Goal: Task Accomplishment & Management: Manage account settings

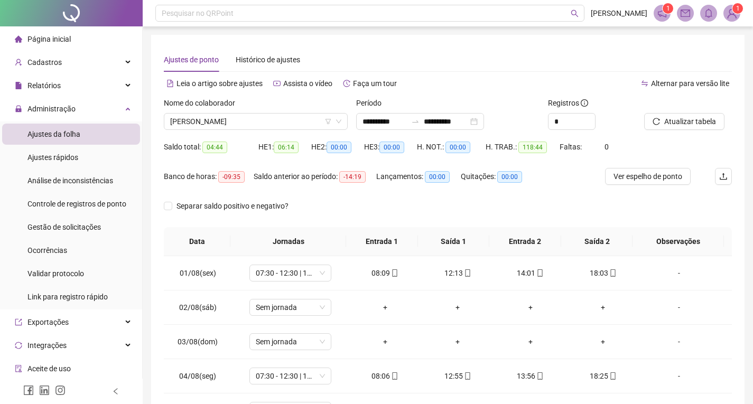
click at [733, 17] on img at bounding box center [732, 13] width 16 height 16
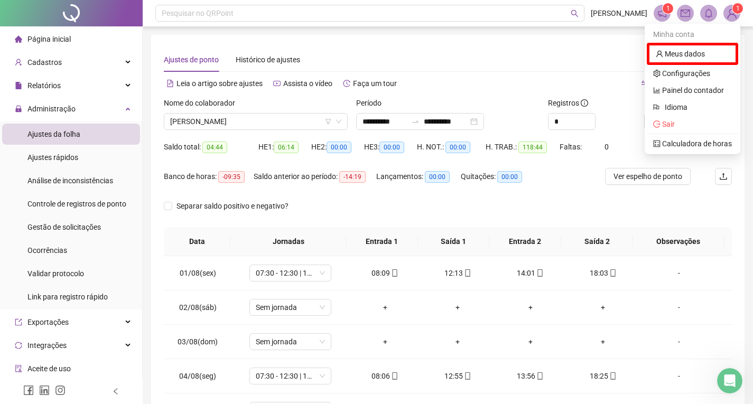
scroll to position [321, 0]
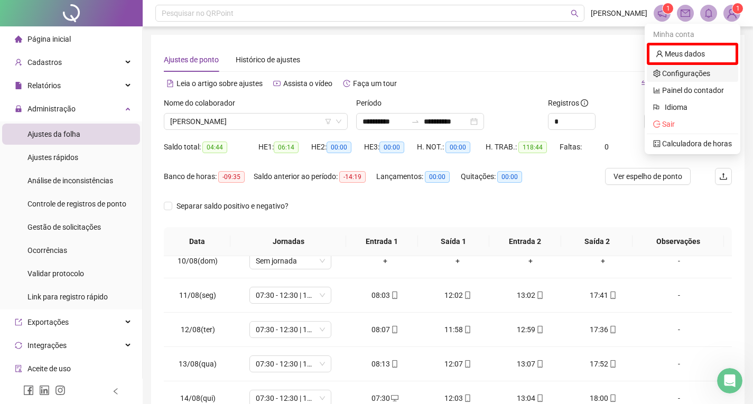
click at [669, 73] on link "Configurações" at bounding box center [681, 73] width 57 height 8
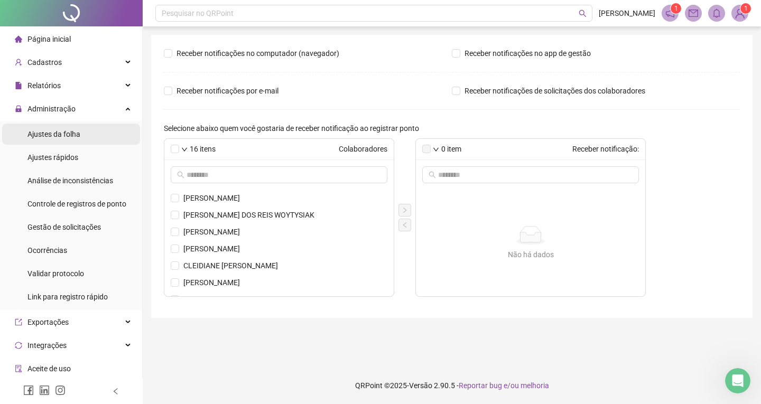
click at [23, 132] on li "Ajustes da folha" at bounding box center [71, 134] width 138 height 21
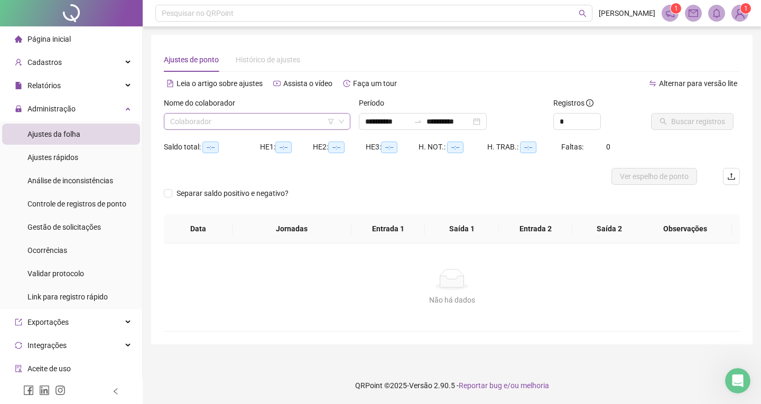
click at [291, 130] on div "Nome do colaborador Colaborador" at bounding box center [257, 117] width 195 height 41
type input "**********"
click at [281, 121] on input "search" at bounding box center [252, 122] width 164 height 16
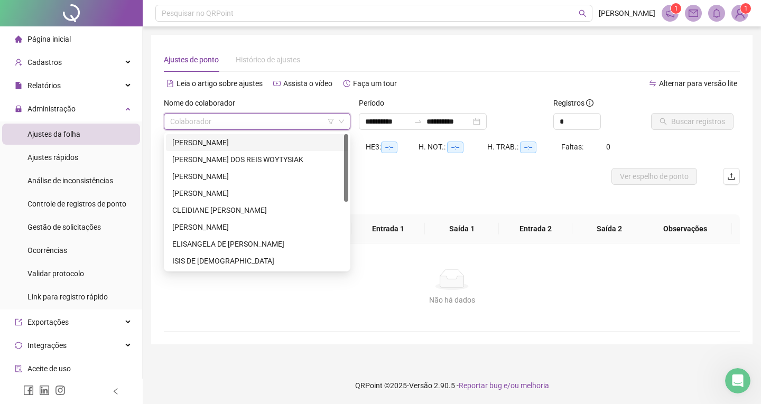
click at [282, 144] on div "[PERSON_NAME]" at bounding box center [257, 143] width 170 height 12
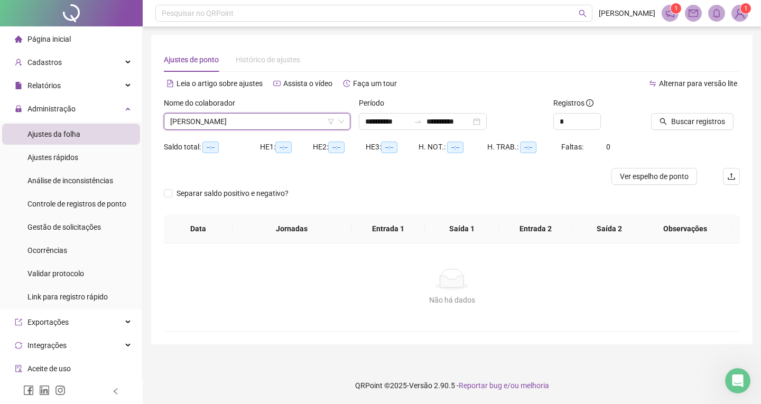
click at [713, 132] on div "Buscar registros" at bounding box center [694, 117] width 97 height 41
drag, startPoint x: 707, startPoint y: 126, endPoint x: 700, endPoint y: 124, distance: 7.0
click at [700, 124] on span "Buscar registros" at bounding box center [698, 122] width 54 height 12
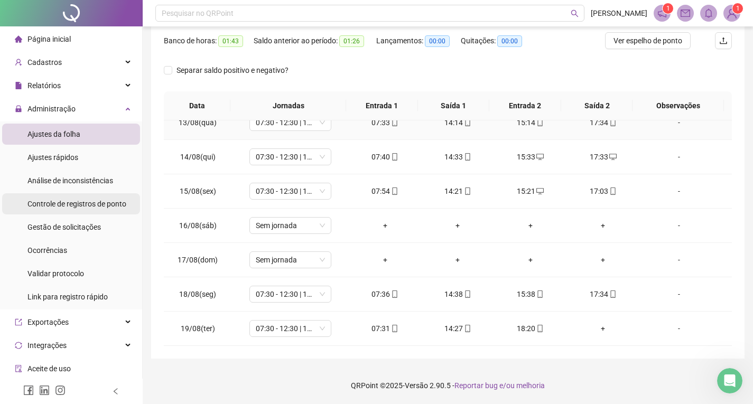
scroll to position [374, 0]
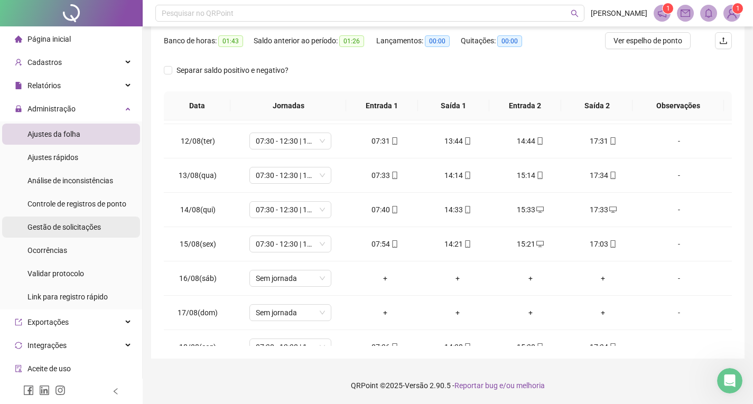
click at [73, 229] on span "Gestão de solicitações" at bounding box center [63, 227] width 73 height 8
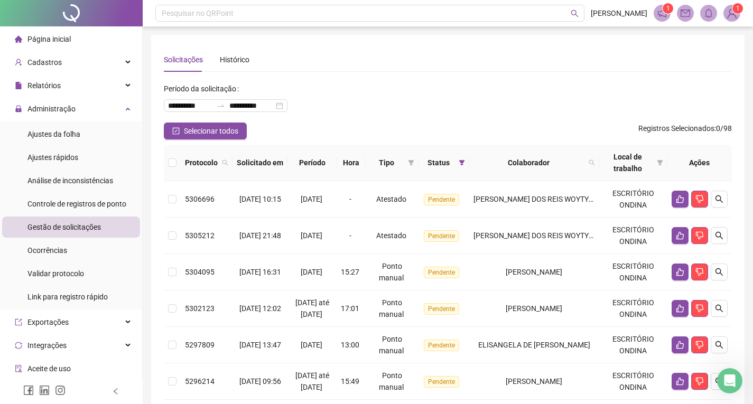
scroll to position [53, 0]
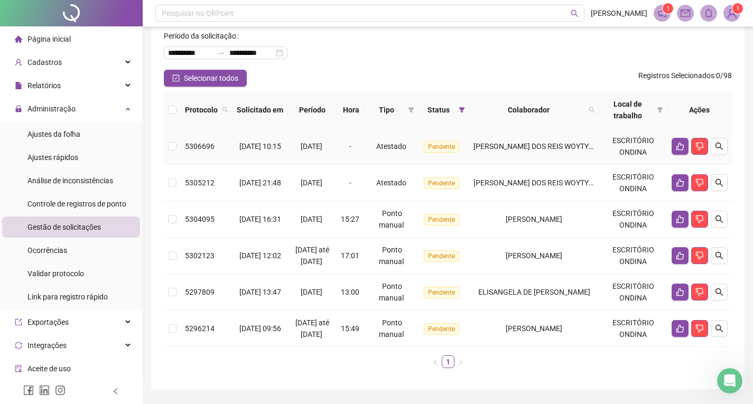
click at [452, 151] on span "Pendente" at bounding box center [441, 147] width 35 height 12
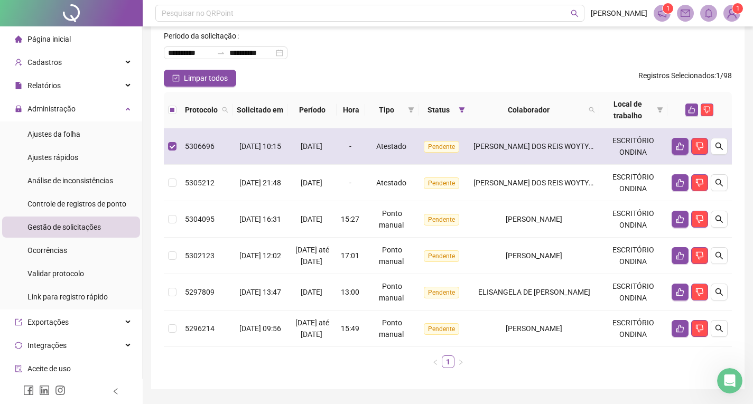
click at [353, 150] on div "-" at bounding box center [351, 146] width 20 height 12
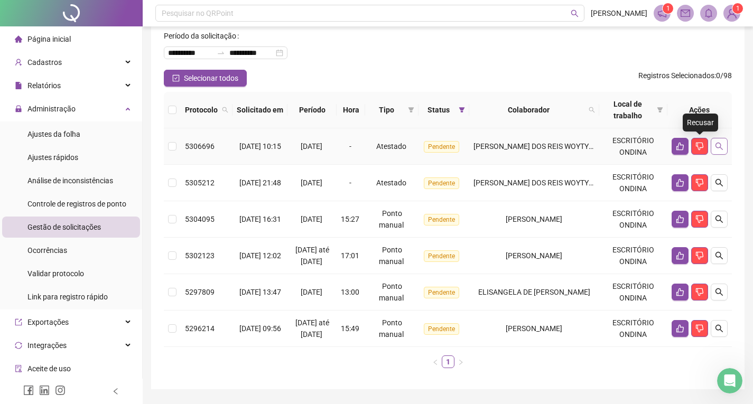
click at [721, 142] on icon "search" at bounding box center [719, 146] width 8 height 8
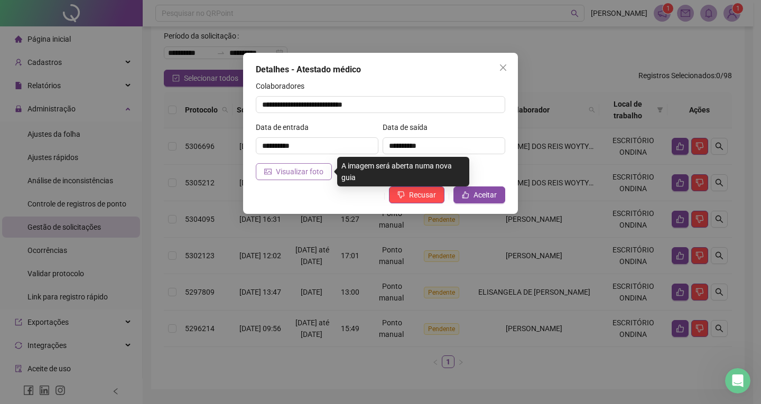
click at [257, 173] on button "Visualizar foto" at bounding box center [294, 171] width 76 height 17
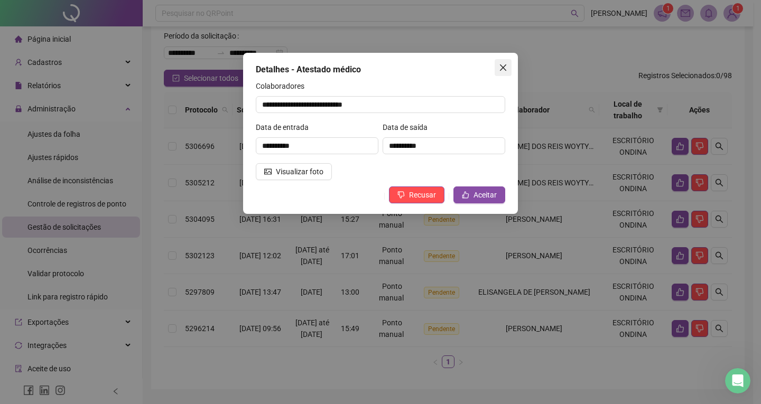
click at [502, 66] on icon "close" at bounding box center [503, 67] width 8 height 8
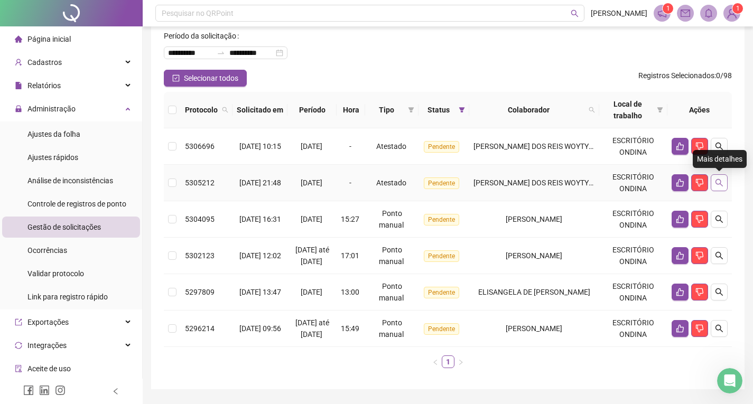
click at [720, 181] on icon "search" at bounding box center [718, 182] width 7 height 7
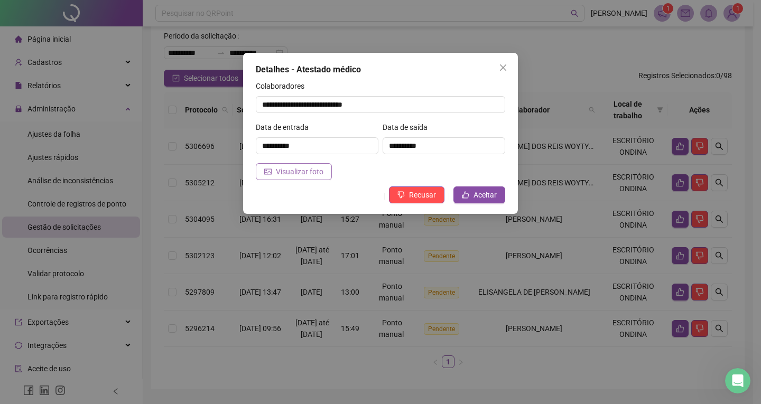
click at [284, 173] on span "Visualizar foto" at bounding box center [300, 172] width 48 height 12
click at [507, 65] on icon "close" at bounding box center [503, 67] width 8 height 8
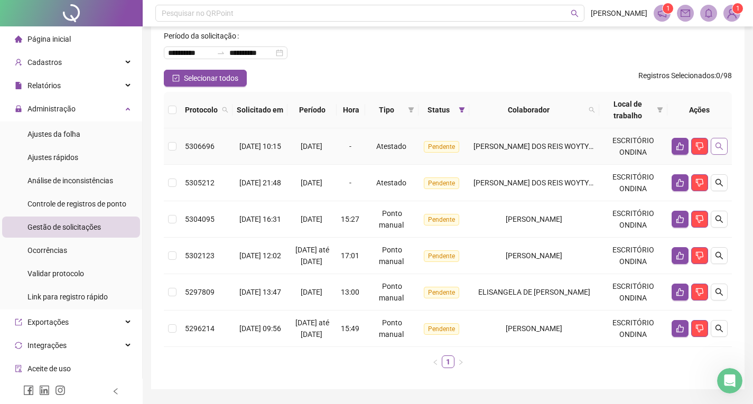
click at [718, 146] on icon "search" at bounding box center [719, 146] width 8 height 8
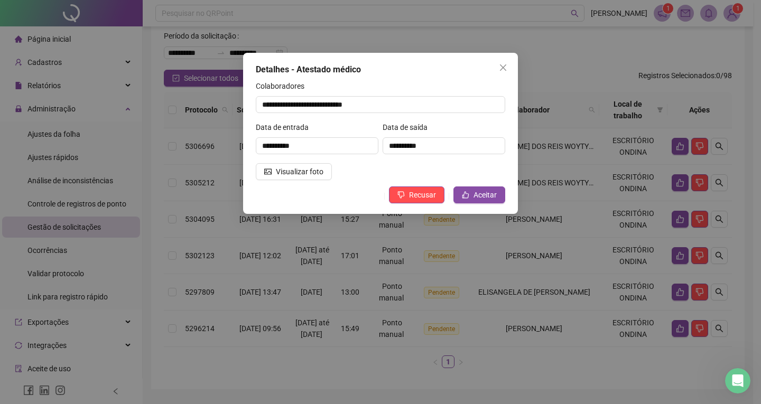
click at [250, 172] on div "**********" at bounding box center [380, 133] width 275 height 161
click at [259, 168] on button "Visualizar foto" at bounding box center [294, 171] width 76 height 17
click at [500, 67] on icon "close" at bounding box center [503, 67] width 8 height 8
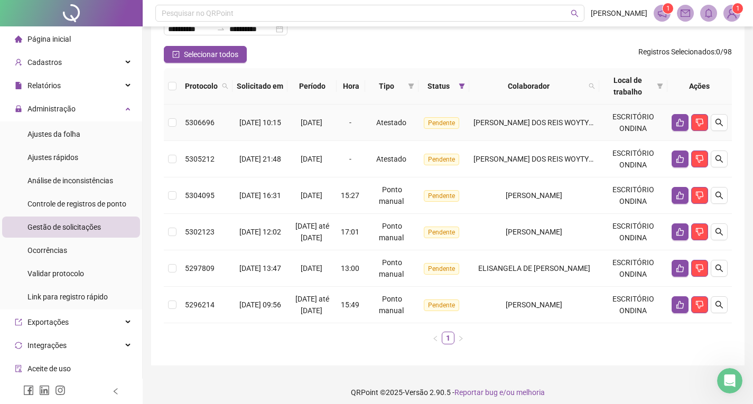
scroll to position [106, 0]
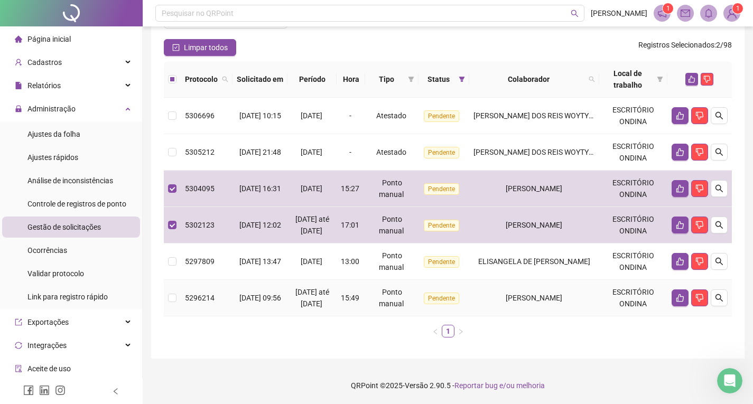
click at [175, 263] on td at bounding box center [172, 261] width 17 height 36
click at [178, 302] on td at bounding box center [172, 298] width 17 height 36
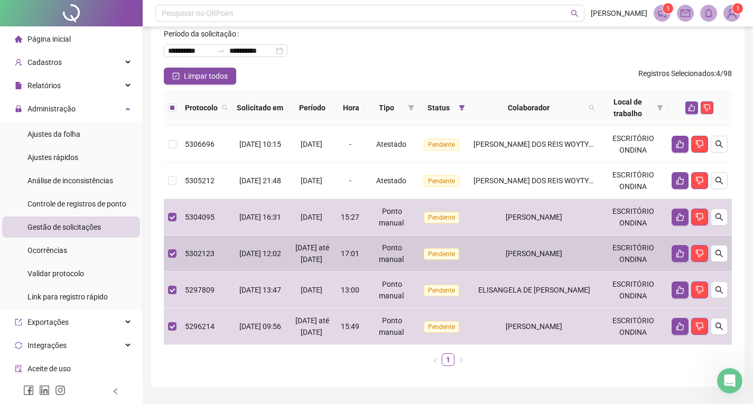
scroll to position [0, 0]
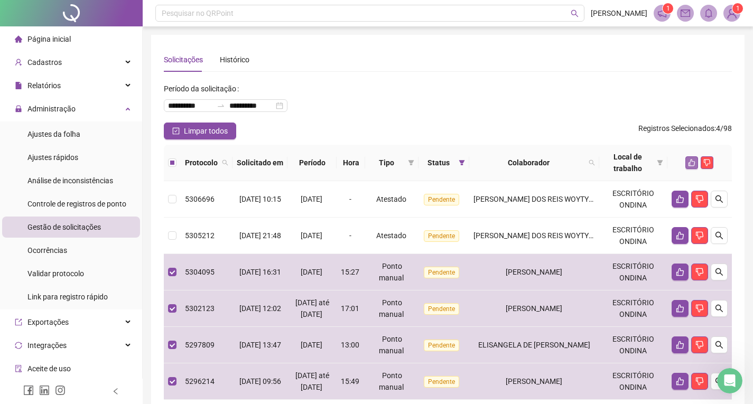
click at [694, 160] on icon "like" at bounding box center [691, 162] width 7 height 7
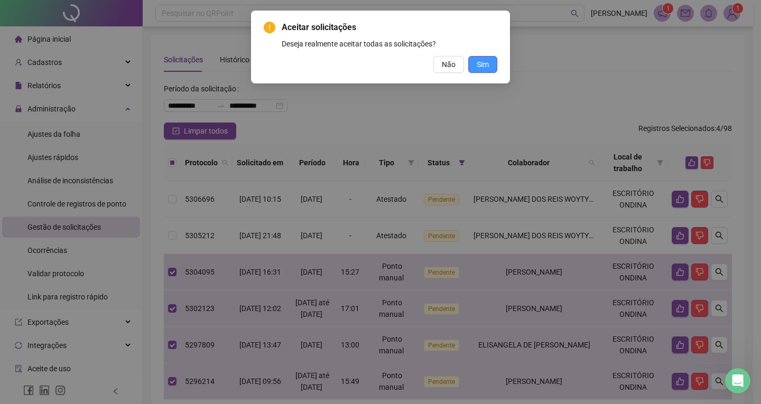
click at [476, 59] on button "Sim" at bounding box center [482, 64] width 29 height 17
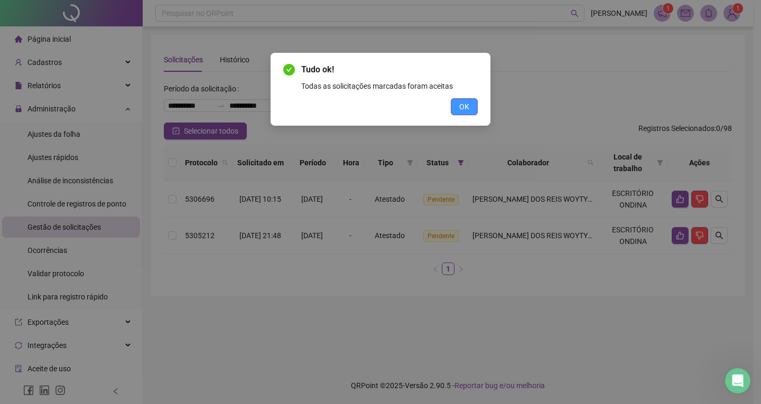
click at [464, 114] on button "OK" at bounding box center [464, 106] width 27 height 17
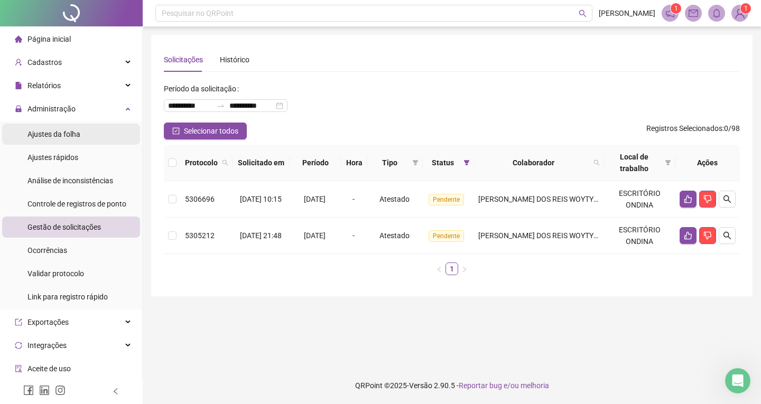
click at [48, 137] on span "Ajustes da folha" at bounding box center [53, 134] width 53 height 8
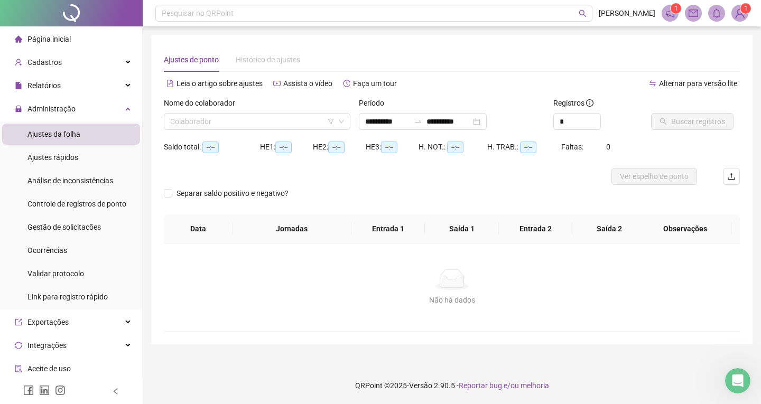
click at [79, 127] on div "Ajustes da folha" at bounding box center [53, 134] width 53 height 21
click at [235, 110] on div "Nome do colaborador" at bounding box center [257, 105] width 186 height 16
type input "**********"
click at [237, 113] on div "Nome do colaborador" at bounding box center [257, 105] width 186 height 16
click at [240, 120] on input "search" at bounding box center [252, 122] width 164 height 16
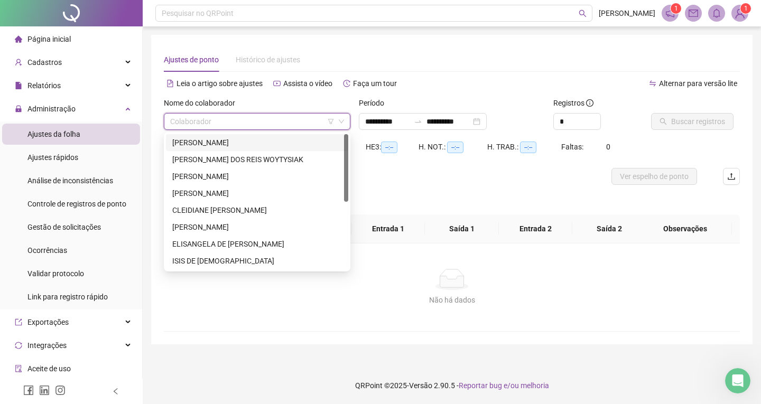
click at [243, 170] on div "[PERSON_NAME]" at bounding box center [257, 176] width 182 height 17
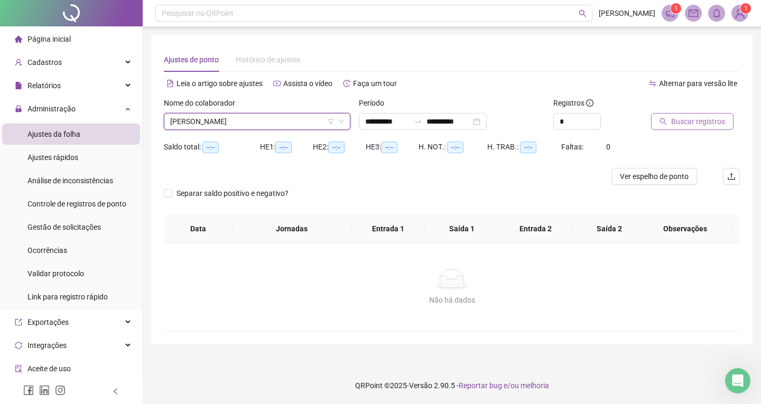
click at [652, 119] on button "Buscar registros" at bounding box center [692, 121] width 82 height 17
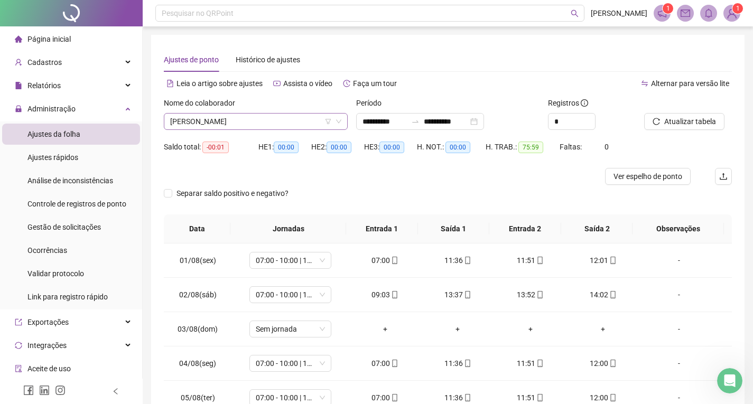
click at [212, 116] on span "[PERSON_NAME]" at bounding box center [255, 122] width 171 height 16
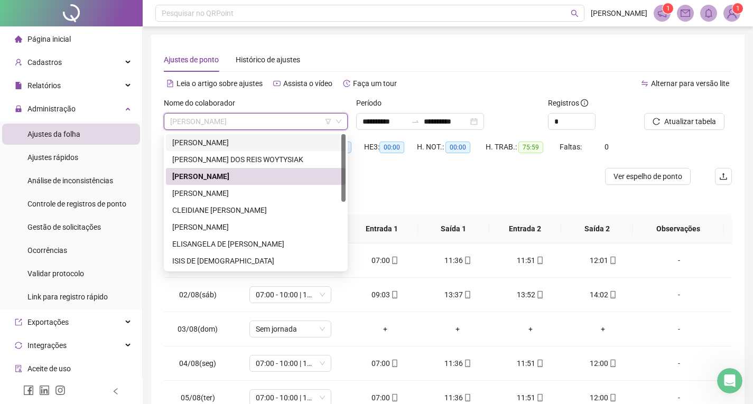
click at [219, 146] on div "[PERSON_NAME]" at bounding box center [255, 143] width 167 height 12
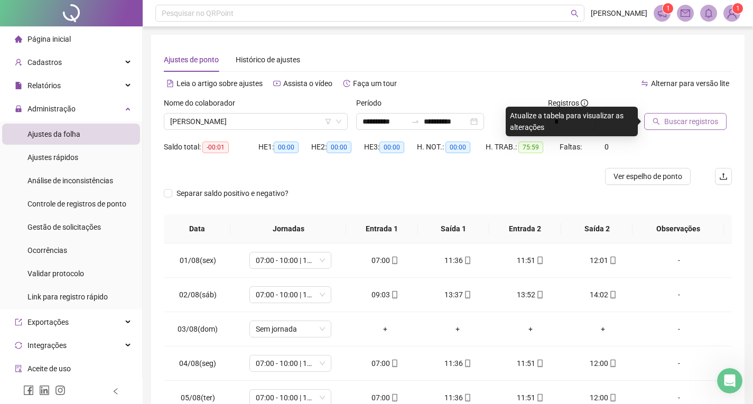
click at [709, 117] on span "Buscar registros" at bounding box center [691, 122] width 54 height 12
